Goal: Obtain resource: Download file/media

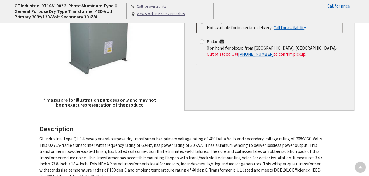
type input "chōme-3-3 Nakayamatedōri, [GEOGRAPHIC_DATA][PERSON_NAME][GEOGRAPHIC_DATA], [STR…"
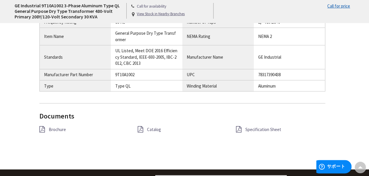
scroll to position [525, 0]
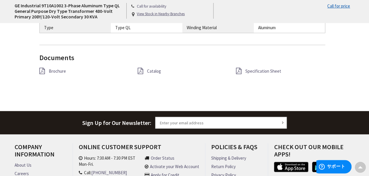
click at [265, 71] on span "Specification Sheet" at bounding box center [263, 71] width 36 height 6
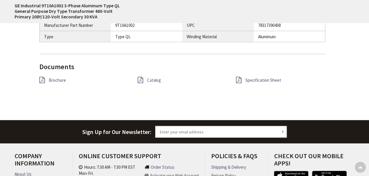
click at [146, 79] on div "Catalog" at bounding box center [182, 79] width 98 height 7
click at [141, 78] on icon at bounding box center [141, 79] width 6 height 6
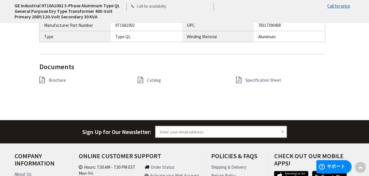
click at [56, 81] on span "Brochure" at bounding box center [57, 80] width 17 height 6
